Goal: Task Accomplishment & Management: Use online tool/utility

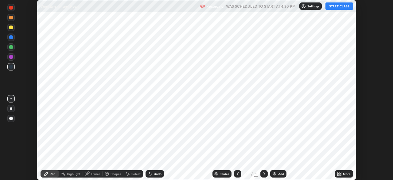
scroll to position [180, 393]
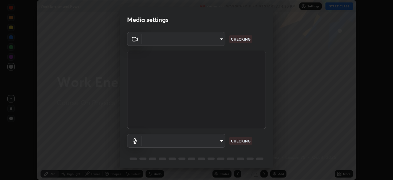
type input "094ffe3f61abc64f3ce73721aab664ef57d10a5fc7d187ad1ef3fa5fd4d2b427"
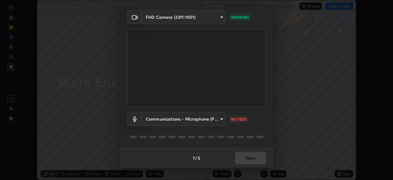
click at [194, 118] on body "Erase all Work Energy and Power Recording WAS SCHEDULED TO START AT 6:30 PM Set…" at bounding box center [196, 90] width 393 height 180
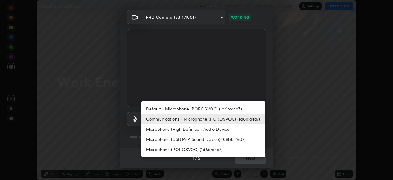
click at [186, 108] on li "Default - Microphone (POROSVOC) (1d6b:a4a7)" at bounding box center [203, 108] width 124 height 10
type input "default"
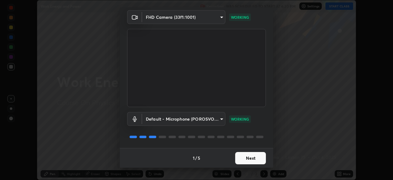
click at [255, 159] on button "Next" at bounding box center [250, 158] width 31 height 12
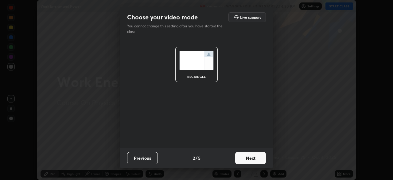
scroll to position [0, 0]
click at [258, 161] on button "Next" at bounding box center [250, 158] width 31 height 12
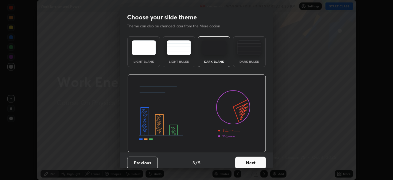
click at [258, 159] on button "Next" at bounding box center [250, 162] width 31 height 12
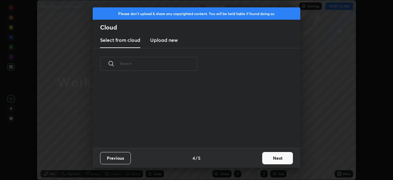
click at [280, 155] on button "Next" at bounding box center [277, 158] width 31 height 12
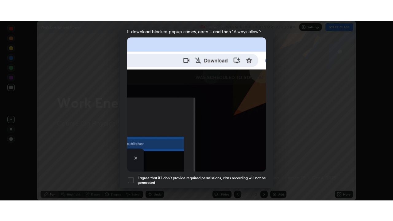
scroll to position [147, 0]
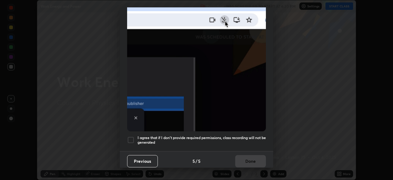
click at [244, 136] on h5 "I agree that if I don't provide required permissions, class recording will not …" at bounding box center [202, 140] width 128 height 10
click at [244, 163] on button "Done" at bounding box center [250, 161] width 31 height 12
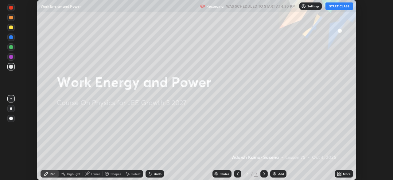
click at [345, 176] on div "More" at bounding box center [344, 173] width 18 height 7
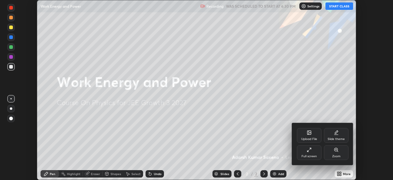
click at [312, 152] on div "Full screen" at bounding box center [309, 152] width 25 height 15
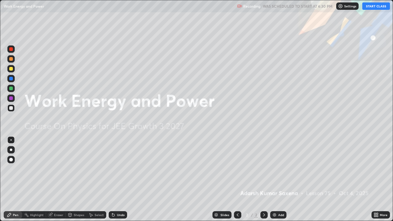
scroll to position [221, 393]
click at [378, 7] on button "START CLASS" at bounding box center [376, 5] width 28 height 7
click at [280, 179] on div "Add" at bounding box center [281, 214] width 6 height 3
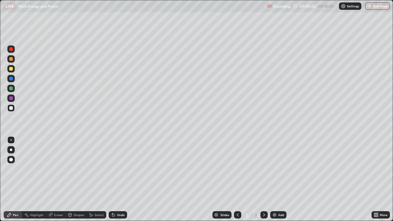
click at [10, 160] on div at bounding box center [11, 160] width 4 height 4
click at [13, 179] on div "Pen" at bounding box center [13, 214] width 18 height 7
click at [13, 108] on div at bounding box center [11, 108] width 4 height 4
click at [10, 158] on div at bounding box center [10, 159] width 7 height 7
click at [8, 158] on div at bounding box center [10, 159] width 7 height 7
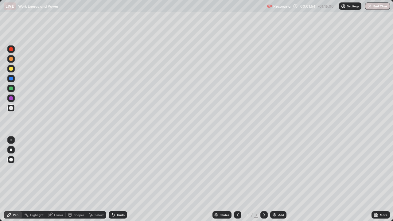
click at [17, 179] on div "Pen" at bounding box center [16, 214] width 6 height 3
click at [77, 179] on div "Shapes" at bounding box center [76, 214] width 21 height 7
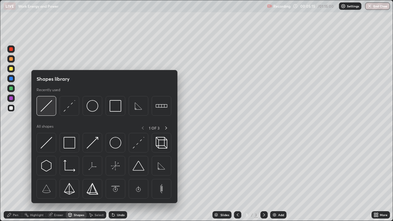
click at [49, 108] on img at bounding box center [47, 106] width 12 height 12
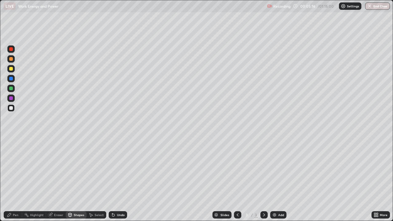
click at [11, 108] on div at bounding box center [11, 108] width 4 height 4
click at [14, 179] on div "Pen" at bounding box center [16, 214] width 6 height 3
click at [117, 179] on div "Undo" at bounding box center [121, 214] width 8 height 3
click at [119, 179] on div "Undo" at bounding box center [121, 214] width 8 height 3
click at [120, 179] on div "Undo" at bounding box center [121, 214] width 8 height 3
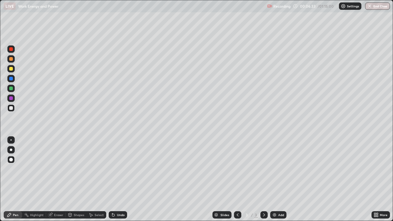
click at [118, 179] on div "Undo" at bounding box center [121, 214] width 8 height 3
click at [14, 179] on div "Pen" at bounding box center [16, 214] width 6 height 3
click at [15, 179] on div "Pen" at bounding box center [16, 214] width 6 height 3
click at [121, 179] on div "Undo" at bounding box center [121, 214] width 8 height 3
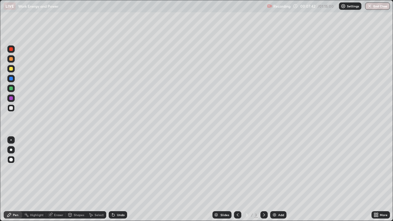
click at [82, 179] on div "Shapes" at bounding box center [79, 214] width 10 height 3
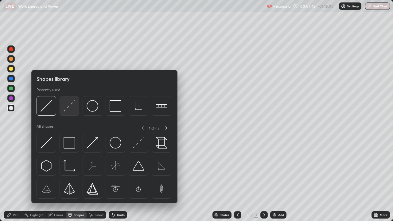
click at [67, 109] on img at bounding box center [70, 106] width 12 height 12
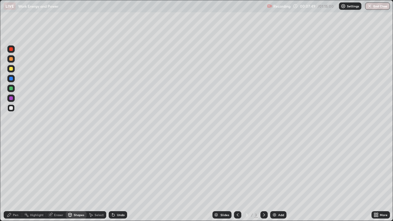
click at [17, 179] on div "Pen" at bounding box center [16, 214] width 6 height 3
click at [76, 179] on div "Shapes" at bounding box center [79, 214] width 10 height 3
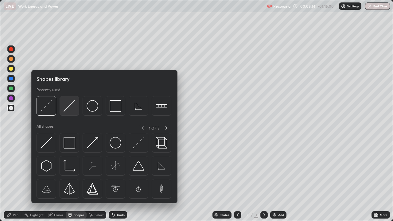
click at [68, 108] on img at bounding box center [70, 106] width 12 height 12
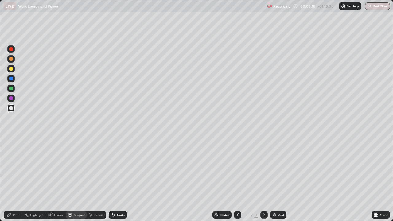
click at [119, 179] on div "Undo" at bounding box center [118, 214] width 18 height 7
click at [11, 68] on div at bounding box center [11, 69] width 4 height 4
click at [12, 179] on div "Pen" at bounding box center [13, 214] width 18 height 7
click at [119, 179] on div "Undo" at bounding box center [121, 214] width 8 height 3
click at [121, 179] on div "Undo" at bounding box center [121, 214] width 8 height 3
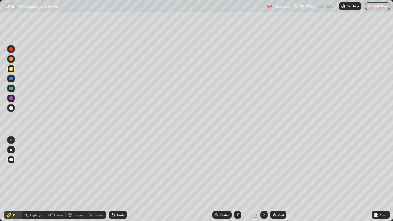
click at [121, 179] on div "Undo" at bounding box center [121, 214] width 8 height 3
click at [121, 179] on div "Undo" at bounding box center [118, 214] width 18 height 7
click at [119, 179] on div "Undo" at bounding box center [118, 214] width 18 height 7
click at [120, 179] on div "Undo" at bounding box center [118, 214] width 18 height 7
click at [78, 179] on div "Shapes" at bounding box center [79, 214] width 10 height 3
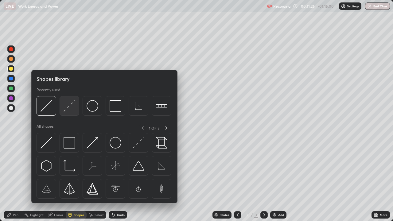
click at [70, 110] on img at bounding box center [70, 106] width 12 height 12
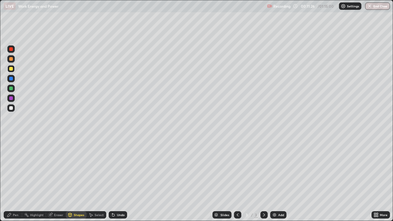
click at [14, 109] on div at bounding box center [10, 107] width 7 height 7
click at [9, 179] on icon at bounding box center [9, 215] width 4 height 4
click at [120, 179] on div "Undo" at bounding box center [121, 214] width 8 height 3
click at [121, 179] on div "Undo" at bounding box center [121, 214] width 8 height 3
click at [120, 179] on div "Undo" at bounding box center [121, 214] width 8 height 3
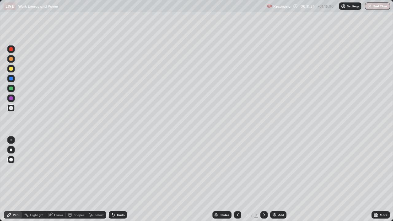
click at [119, 179] on div "Undo" at bounding box center [121, 214] width 8 height 3
click at [118, 179] on div "Undo" at bounding box center [118, 214] width 18 height 7
click at [76, 179] on div "Shapes" at bounding box center [76, 214] width 21 height 7
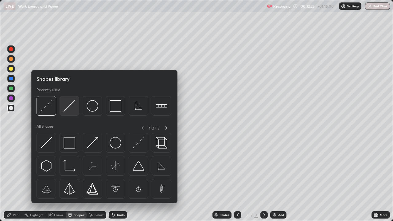
click at [67, 109] on img at bounding box center [70, 106] width 12 height 12
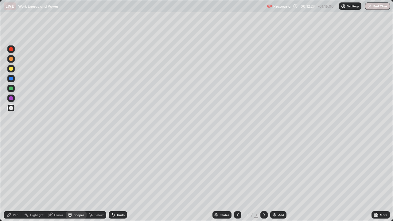
click at [10, 179] on icon at bounding box center [9, 214] width 5 height 5
click at [280, 179] on div "Add" at bounding box center [281, 214] width 6 height 3
click at [75, 179] on div "Shapes" at bounding box center [76, 214] width 21 height 7
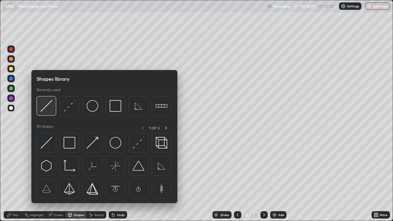
click at [47, 107] on img at bounding box center [47, 106] width 12 height 12
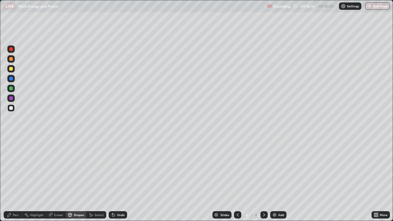
click at [119, 179] on div "Undo" at bounding box center [118, 214] width 18 height 7
click at [121, 179] on div "Undo" at bounding box center [121, 214] width 8 height 3
click at [77, 179] on div "Shapes" at bounding box center [79, 214] width 10 height 3
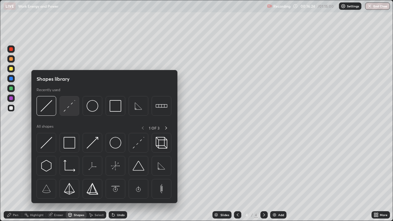
click at [70, 110] on img at bounding box center [70, 106] width 12 height 12
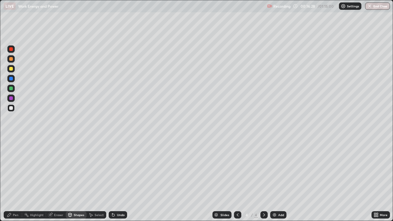
click at [17, 179] on div "Pen" at bounding box center [16, 214] width 6 height 3
click at [81, 179] on div "Shapes" at bounding box center [76, 214] width 21 height 7
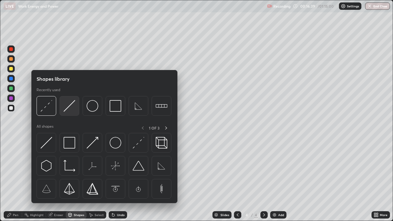
click at [69, 110] on img at bounding box center [70, 106] width 12 height 12
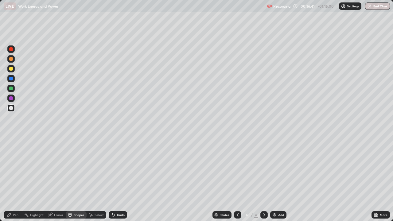
click at [118, 179] on div "Undo" at bounding box center [118, 214] width 18 height 7
click at [16, 179] on div "Pen" at bounding box center [16, 214] width 6 height 3
click at [80, 179] on div "Shapes" at bounding box center [76, 214] width 21 height 7
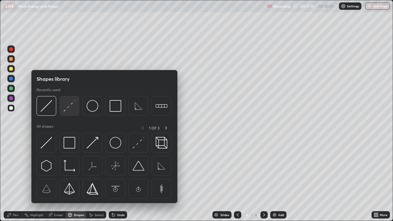
click at [69, 112] on div at bounding box center [70, 106] width 20 height 20
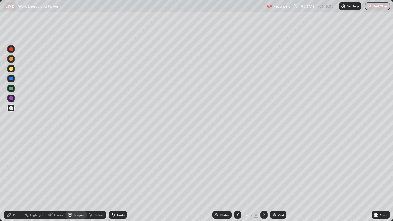
click at [14, 71] on div at bounding box center [10, 68] width 7 height 7
click at [12, 179] on div "Pen" at bounding box center [13, 214] width 18 height 7
click at [115, 179] on div "Undo" at bounding box center [118, 214] width 18 height 7
click at [117, 179] on div "Undo" at bounding box center [121, 214] width 8 height 3
click at [76, 179] on div "Shapes" at bounding box center [79, 214] width 10 height 3
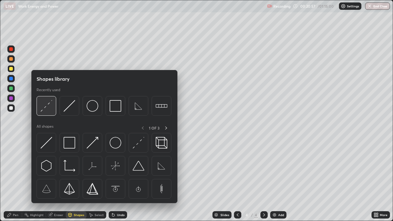
click at [46, 112] on div at bounding box center [47, 106] width 20 height 20
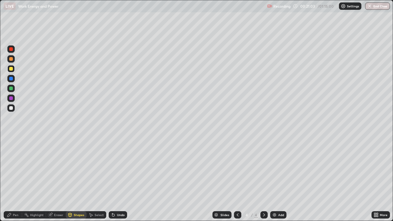
click at [14, 179] on div "Pen" at bounding box center [16, 214] width 6 height 3
click at [75, 179] on div "Shapes" at bounding box center [79, 214] width 10 height 3
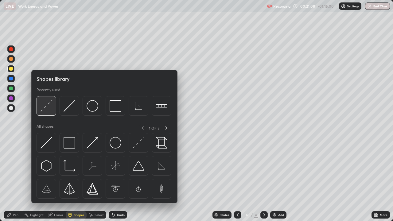
click at [44, 106] on img at bounding box center [47, 106] width 12 height 12
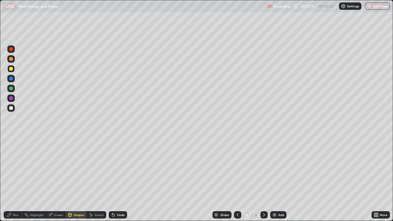
click at [15, 179] on div "Pen" at bounding box center [16, 214] width 6 height 3
click at [10, 107] on div at bounding box center [11, 108] width 4 height 4
click at [84, 179] on div "Shapes" at bounding box center [76, 214] width 21 height 7
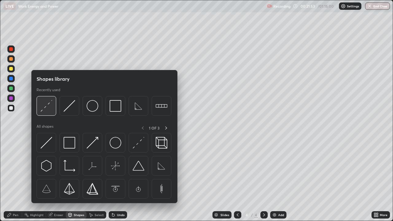
click at [50, 107] on img at bounding box center [47, 106] width 12 height 12
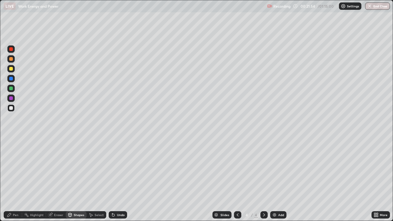
click at [12, 107] on div at bounding box center [11, 108] width 4 height 4
click at [11, 77] on div at bounding box center [11, 79] width 4 height 4
click at [10, 66] on div at bounding box center [10, 68] width 7 height 7
click at [19, 179] on div "Pen" at bounding box center [13, 214] width 18 height 7
click at [118, 179] on div "Undo" at bounding box center [121, 214] width 8 height 3
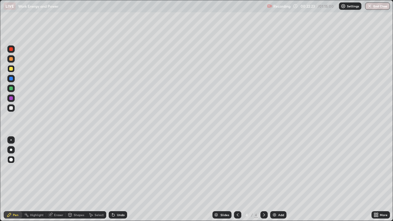
click at [117, 179] on div "Undo" at bounding box center [121, 214] width 8 height 3
click at [118, 179] on div "Undo" at bounding box center [121, 214] width 8 height 3
click at [117, 179] on div "Undo" at bounding box center [118, 214] width 18 height 7
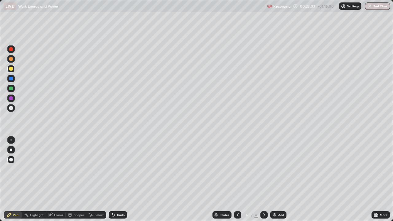
click at [117, 179] on div "Undo" at bounding box center [121, 214] width 8 height 3
click at [119, 179] on div "Undo" at bounding box center [121, 214] width 8 height 3
click at [118, 179] on div "Undo" at bounding box center [118, 214] width 18 height 7
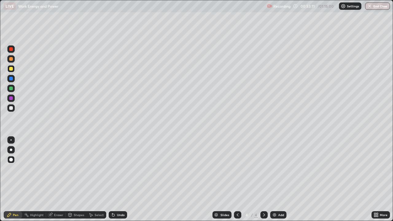
click at [272, 179] on img at bounding box center [274, 214] width 5 height 5
click at [11, 108] on div at bounding box center [11, 108] width 4 height 4
click at [9, 179] on icon at bounding box center [9, 214] width 5 height 5
click at [12, 160] on div at bounding box center [11, 160] width 4 height 4
click at [77, 179] on div "Shapes" at bounding box center [79, 214] width 10 height 3
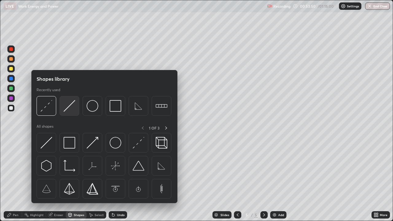
click at [69, 110] on img at bounding box center [70, 106] width 12 height 12
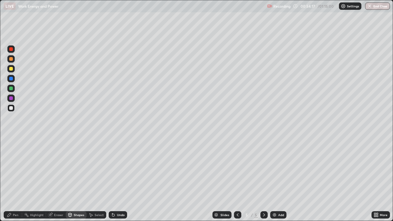
click at [13, 179] on div "Pen" at bounding box center [13, 214] width 18 height 7
click at [78, 179] on div "Shapes" at bounding box center [79, 214] width 10 height 3
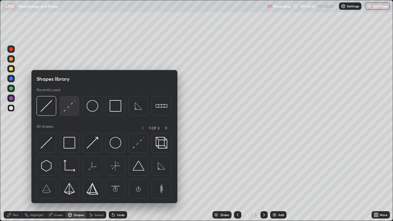
click at [68, 109] on img at bounding box center [70, 106] width 12 height 12
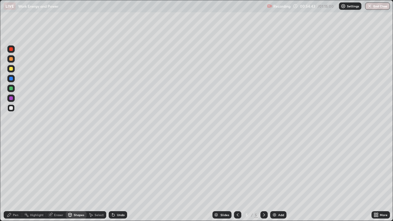
click at [16, 179] on div "Pen" at bounding box center [16, 214] width 6 height 3
click at [12, 68] on div at bounding box center [11, 69] width 4 height 4
click at [79, 179] on div "Shapes" at bounding box center [76, 214] width 21 height 7
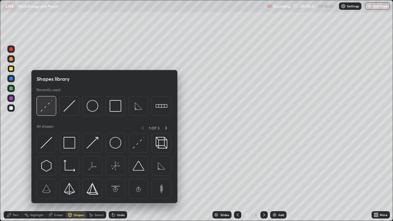
click at [49, 107] on img at bounding box center [47, 106] width 12 height 12
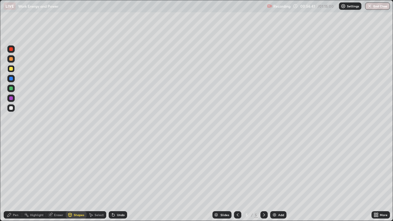
click at [11, 111] on div at bounding box center [10, 107] width 7 height 7
click at [10, 179] on icon at bounding box center [9, 215] width 4 height 4
click at [79, 179] on div "Shapes" at bounding box center [79, 214] width 10 height 3
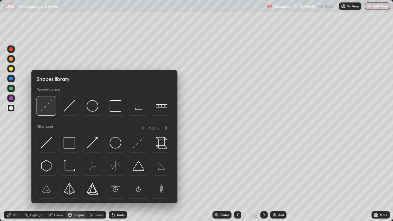
click at [46, 107] on img at bounding box center [47, 106] width 12 height 12
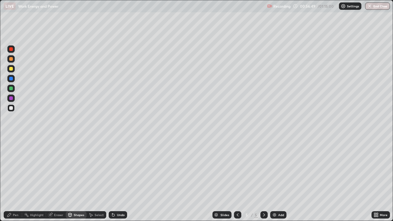
click at [10, 110] on div at bounding box center [10, 107] width 7 height 7
click at [9, 179] on icon at bounding box center [9, 214] width 5 height 5
click at [282, 179] on div "Add" at bounding box center [281, 214] width 6 height 3
click at [68, 179] on icon at bounding box center [70, 214] width 5 height 5
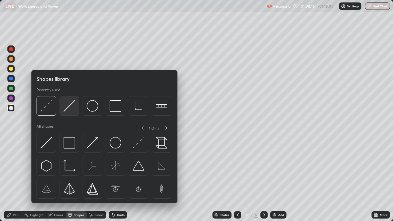
click at [67, 112] on img at bounding box center [70, 106] width 12 height 12
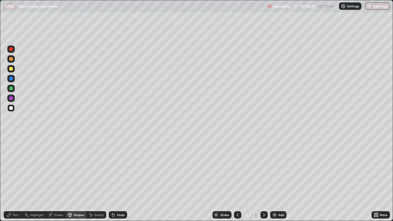
click at [15, 179] on div "Pen" at bounding box center [16, 214] width 6 height 3
click at [74, 179] on div "Shapes" at bounding box center [76, 214] width 21 height 7
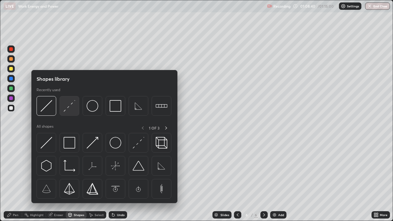
click at [68, 107] on img at bounding box center [70, 106] width 12 height 12
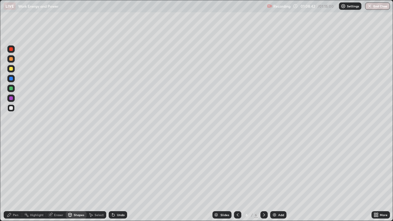
click at [16, 179] on div "Pen" at bounding box center [16, 214] width 6 height 3
click at [119, 179] on div "Undo" at bounding box center [121, 214] width 8 height 3
click at [370, 6] on img "button" at bounding box center [369, 6] width 5 height 5
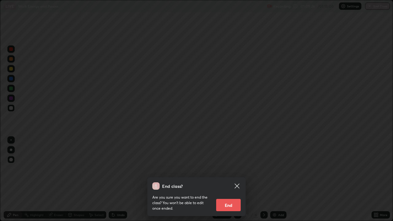
click at [228, 179] on button "End" at bounding box center [228, 205] width 25 height 12
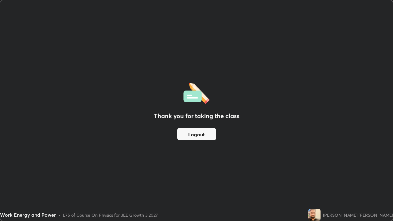
click at [207, 133] on button "Logout" at bounding box center [196, 134] width 39 height 12
